Goal: Task Accomplishment & Management: Use online tool/utility

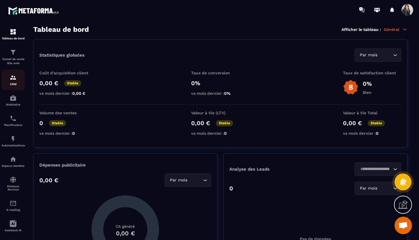
click at [12, 79] on img at bounding box center [13, 77] width 7 height 7
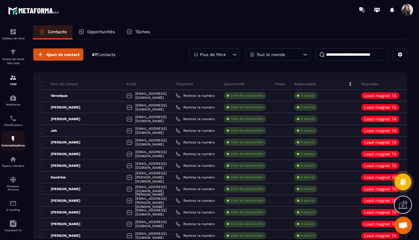
click at [12, 139] on img at bounding box center [13, 138] width 7 height 7
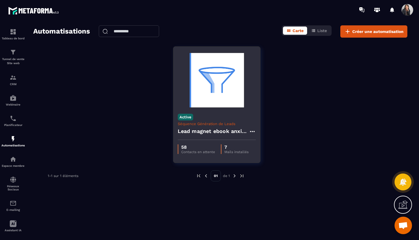
click at [224, 86] on img at bounding box center [217, 80] width 78 height 58
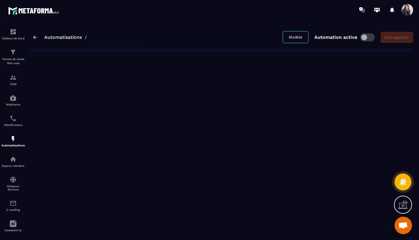
type input "**********"
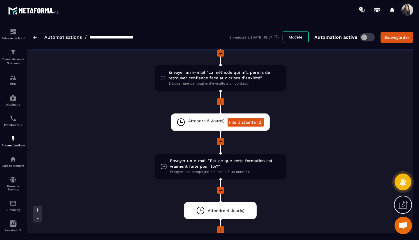
scroll to position [415, 0]
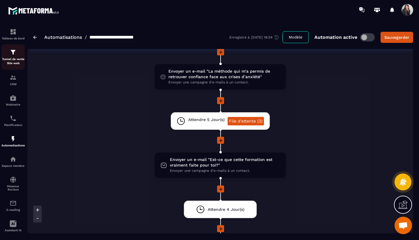
click at [13, 57] on p "Tunnel de vente Site web" at bounding box center [12, 61] width 23 height 8
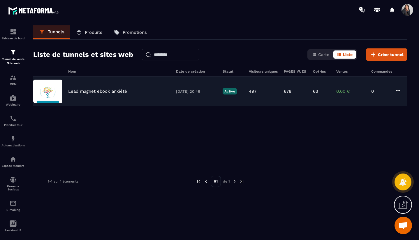
click at [111, 89] on p "Lead magnet ebook anxiété" at bounding box center [97, 91] width 59 height 5
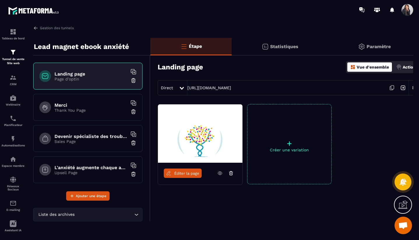
click at [180, 87] on icon at bounding box center [182, 88] width 4 height 3
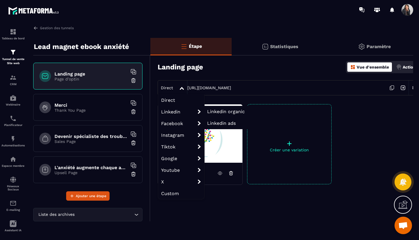
click at [217, 112] on span "Linkedin organic" at bounding box center [226, 112] width 38 height 6
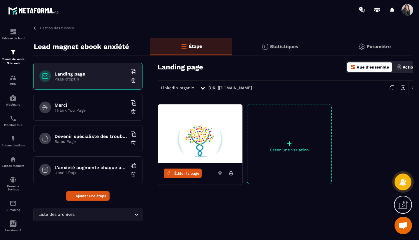
click at [390, 87] on icon at bounding box center [391, 87] width 11 height 11
